Goal: Transaction & Acquisition: Purchase product/service

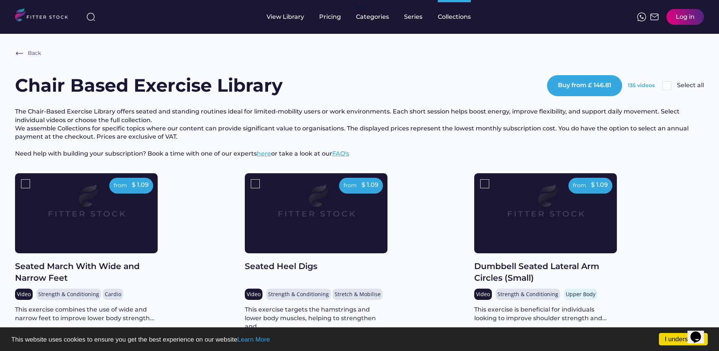
click at [667, 87] on img at bounding box center [667, 85] width 9 height 9
click at [120, 189] on div "from" at bounding box center [120, 186] width 13 height 8
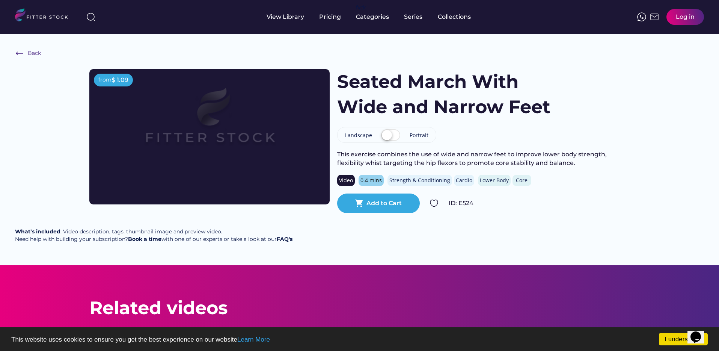
click at [393, 133] on label at bounding box center [390, 135] width 23 height 17
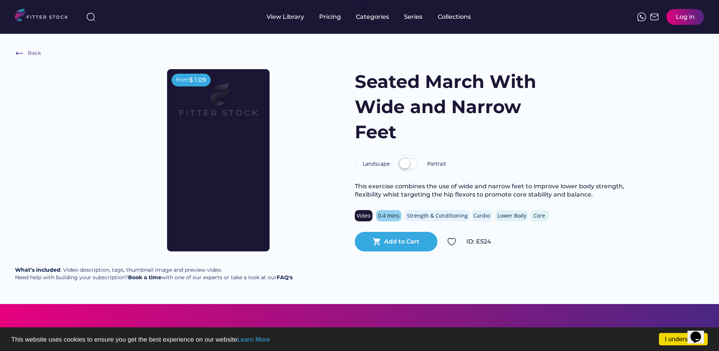
click at [409, 165] on label at bounding box center [408, 164] width 23 height 17
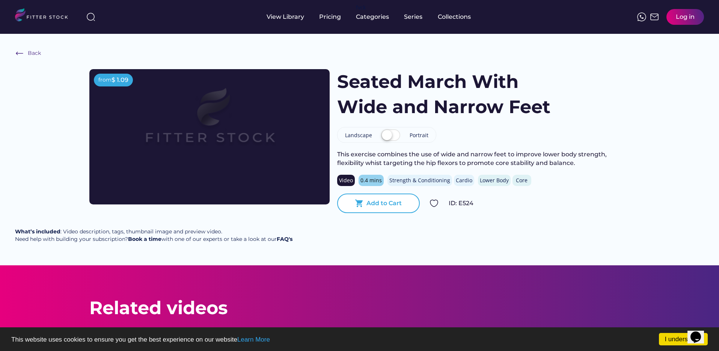
click at [402, 208] on div "shopping_cart Add to Cart" at bounding box center [378, 203] width 83 height 20
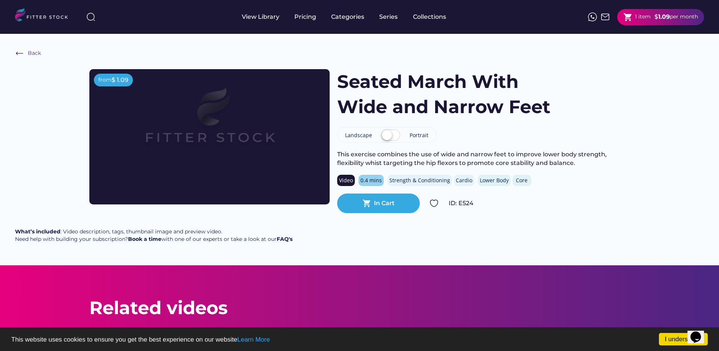
click at [384, 208] on div "shopping_cart In Cart" at bounding box center [378, 203] width 83 height 20
click at [659, 19] on strong "1.09" at bounding box center [665, 16] width 12 height 7
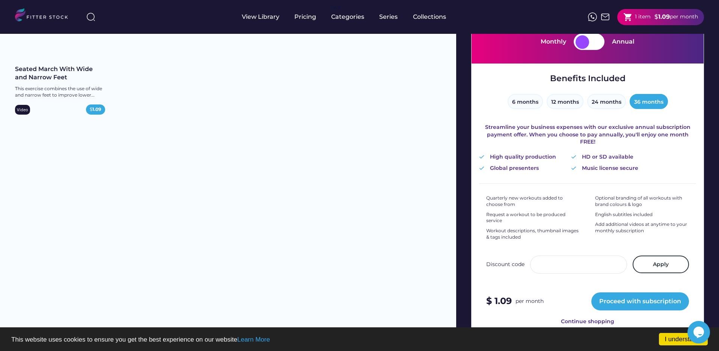
scroll to position [97, 0]
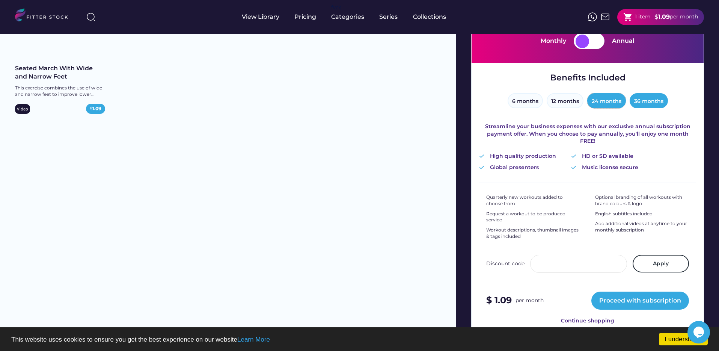
click at [610, 102] on button "24 months" at bounding box center [607, 100] width 39 height 15
click at [649, 104] on button "36 months" at bounding box center [649, 100] width 38 height 15
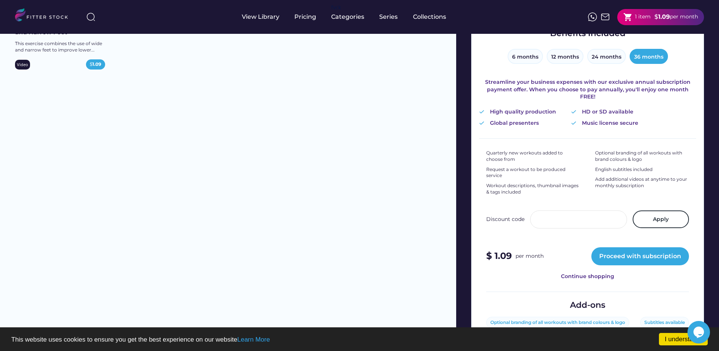
scroll to position [0, 0]
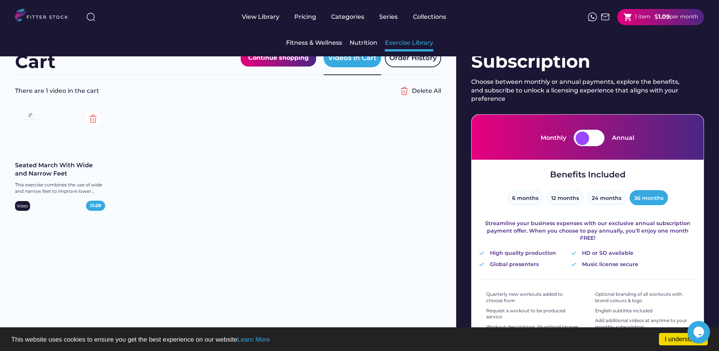
click at [399, 46] on div "Exercise Library" at bounding box center [409, 43] width 48 height 8
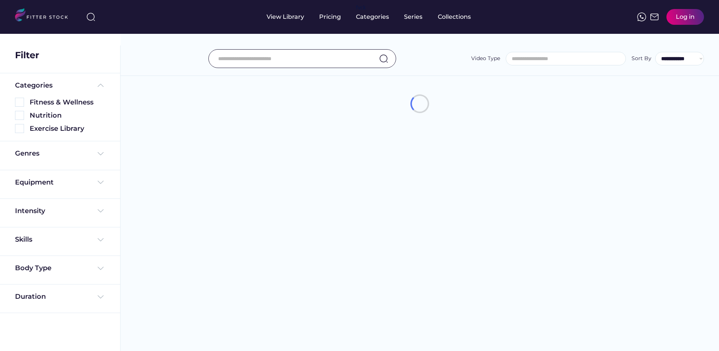
select select
select select "**********"
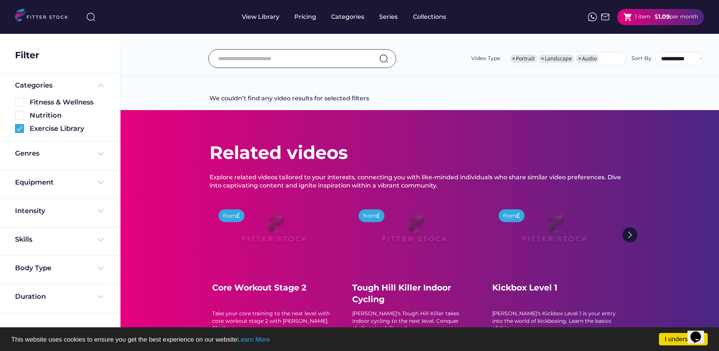
scroll to position [0, 0]
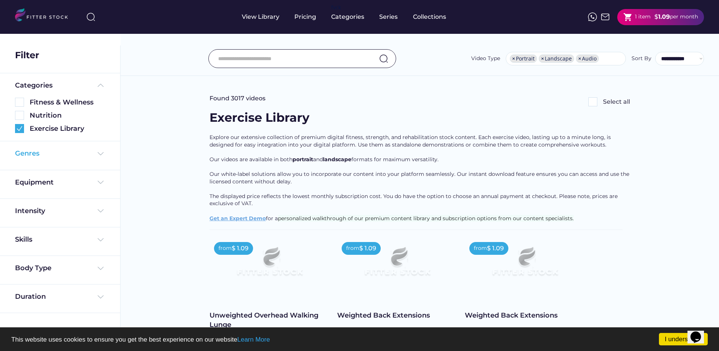
click at [26, 154] on div "Genres" at bounding box center [27, 153] width 24 height 9
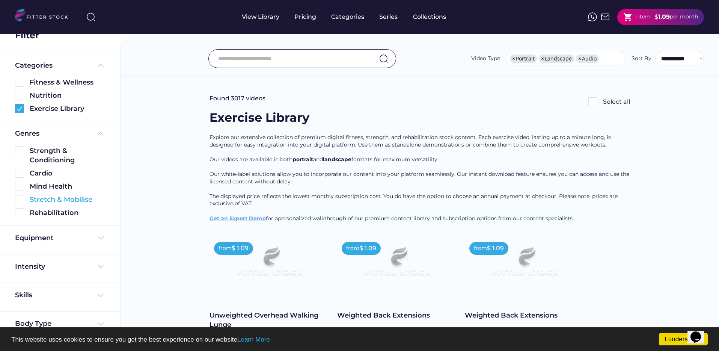
scroll to position [29, 0]
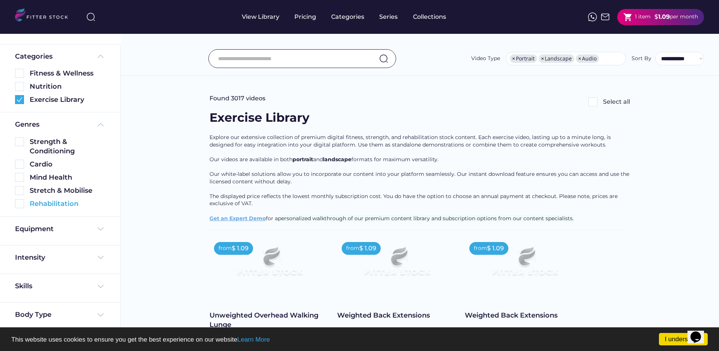
click at [37, 202] on div "Rehabilitation" at bounding box center [68, 203] width 76 height 9
click at [20, 202] on img at bounding box center [19, 203] width 9 height 9
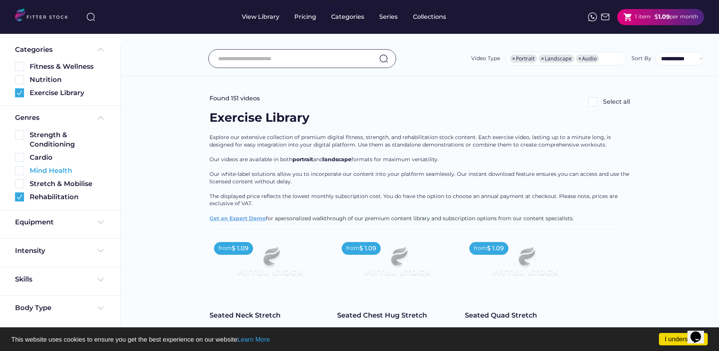
scroll to position [79, 0]
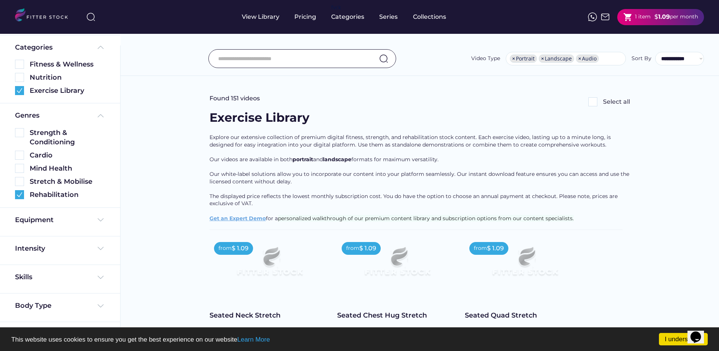
click at [21, 193] on img at bounding box center [19, 194] width 9 height 9
click at [20, 181] on img at bounding box center [19, 181] width 9 height 9
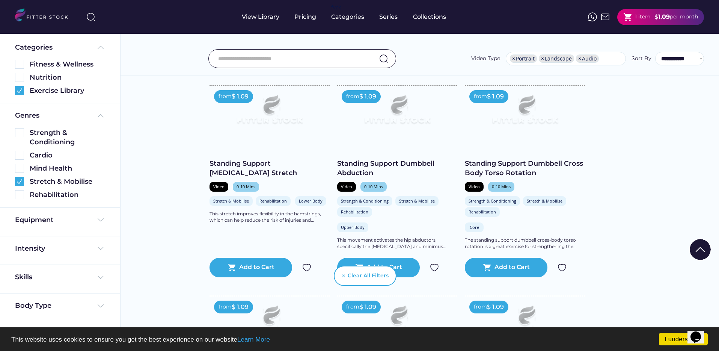
scroll to position [1176, 0]
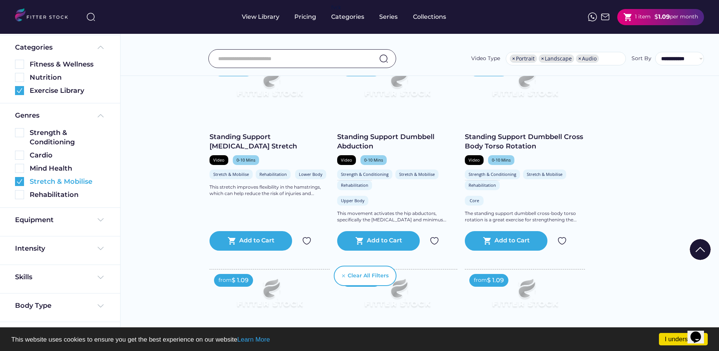
click at [18, 184] on img at bounding box center [19, 181] width 9 height 9
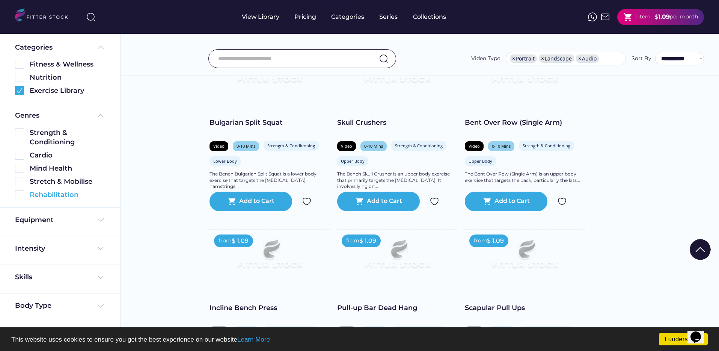
click at [20, 198] on img at bounding box center [19, 194] width 9 height 9
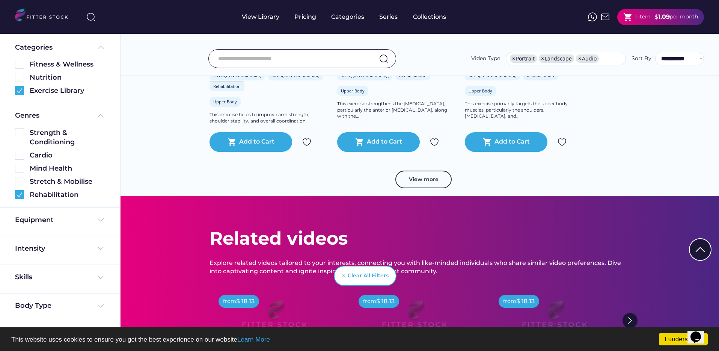
scroll to position [1491, 0]
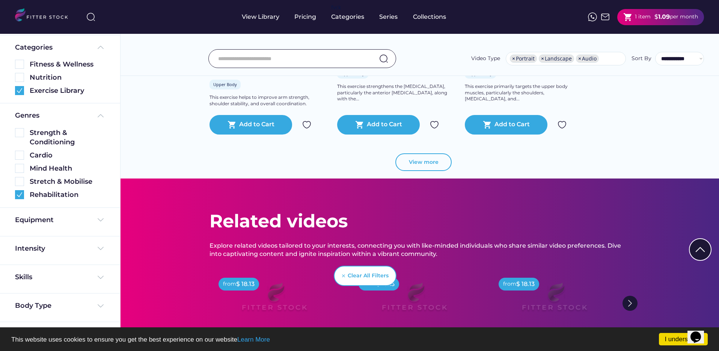
click at [426, 167] on button "View more" at bounding box center [424, 162] width 56 height 18
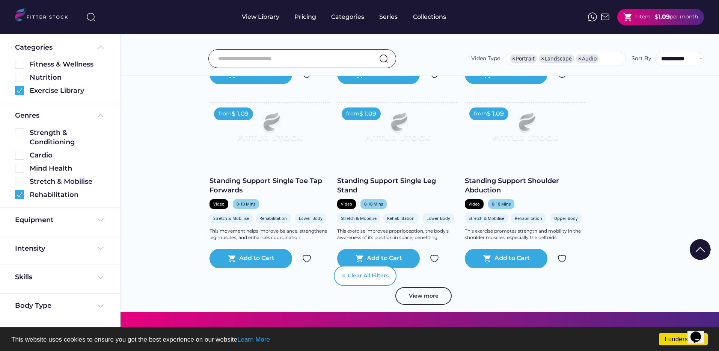
scroll to position [2872, 0]
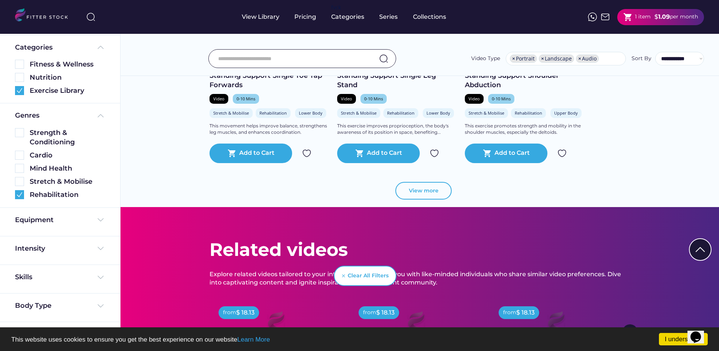
click at [423, 187] on button "View more" at bounding box center [424, 191] width 56 height 18
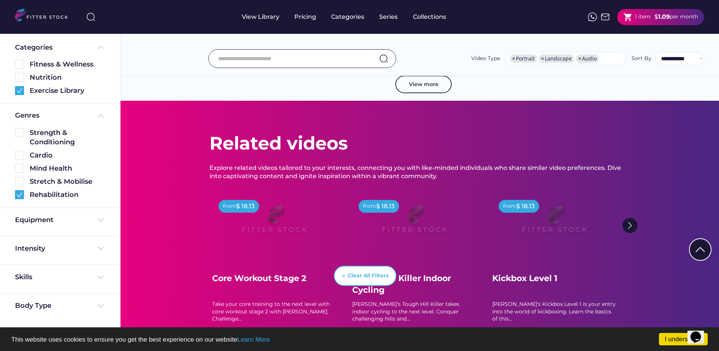
scroll to position [4370, 0]
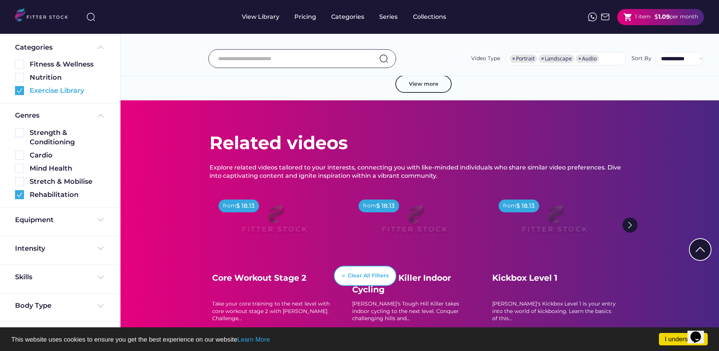
click at [20, 90] on img at bounding box center [19, 90] width 9 height 9
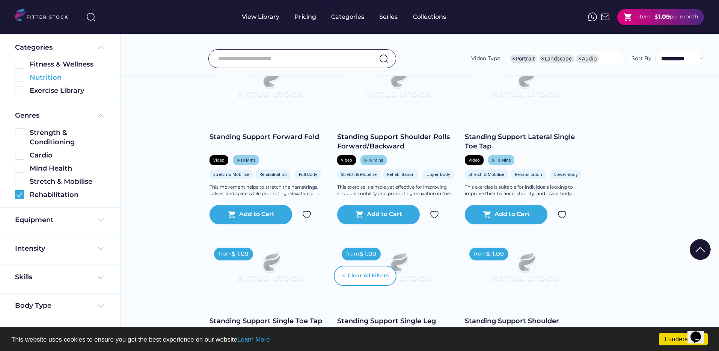
click at [21, 77] on img at bounding box center [19, 77] width 9 height 9
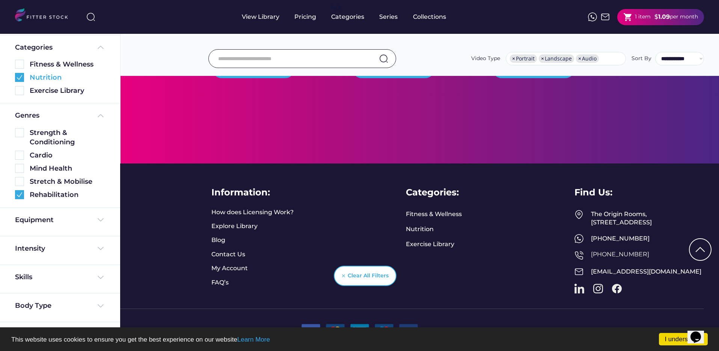
scroll to position [288, 0]
click at [19, 195] on img at bounding box center [19, 194] width 9 height 9
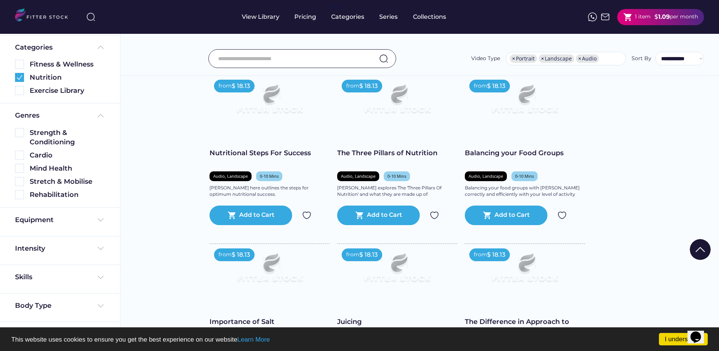
scroll to position [0, 0]
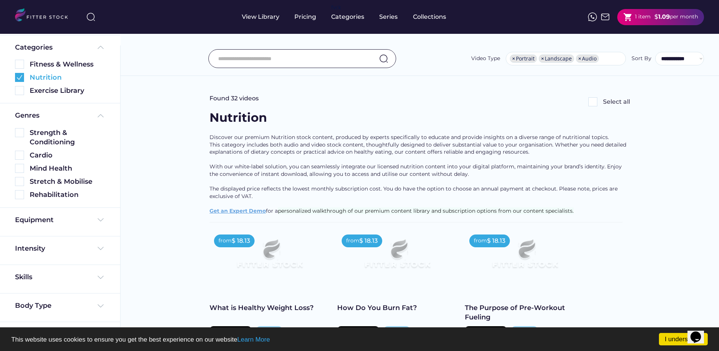
click at [21, 75] on img at bounding box center [19, 77] width 9 height 9
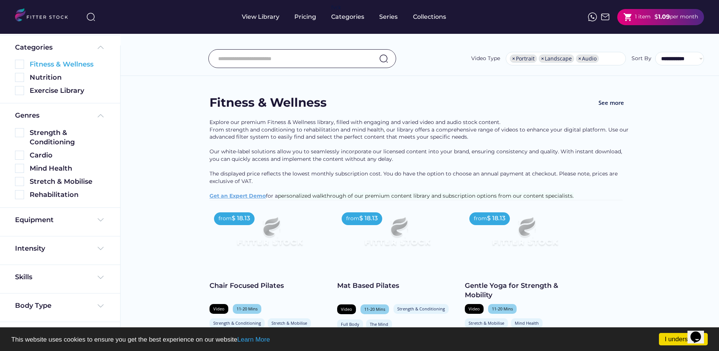
click at [22, 65] on img at bounding box center [19, 64] width 9 height 9
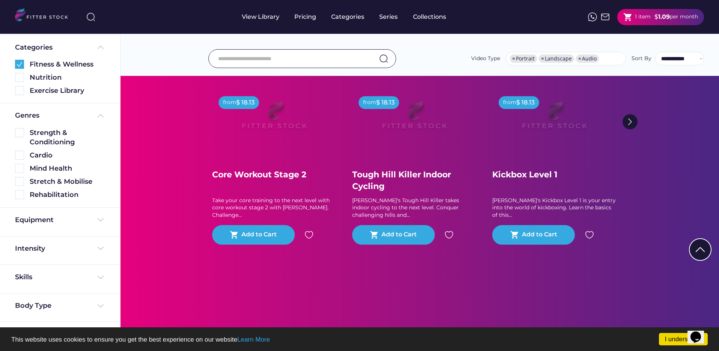
scroll to position [1801, 0]
